Goal: Information Seeking & Learning: Learn about a topic

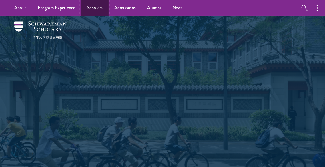
click at [97, 12] on link "Scholars" at bounding box center [94, 8] width 27 height 16
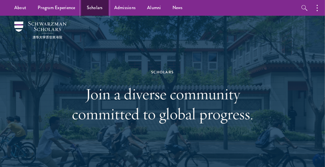
click at [95, 12] on link "Scholars" at bounding box center [94, 8] width 27 height 16
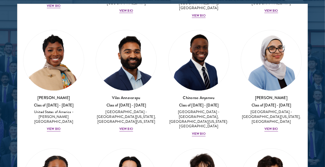
scroll to position [426, 0]
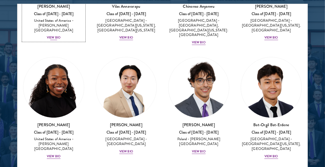
drag, startPoint x: 94, startPoint y: 13, endPoint x: 80, endPoint y: 36, distance: 26.5
click at [80, 36] on div "Amara Anigbo Class of 2025 - 2026 United States of America - Dickinson College …" at bounding box center [53, 21] width 61 height 37
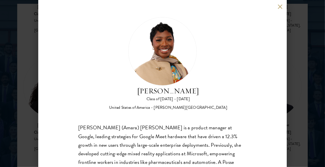
click at [280, 5] on button at bounding box center [279, 6] width 5 height 5
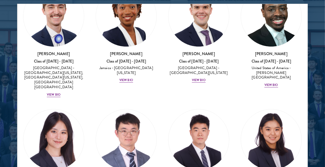
scroll to position [3836, 0]
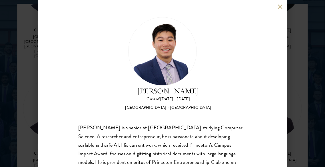
click at [300, 60] on div "James Zhang Class of 2025 - 2026 United States of America - Princeton Universit…" at bounding box center [162, 83] width 325 height 167
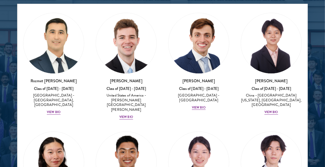
scroll to position [3541, 0]
